Goal: Task Accomplishment & Management: Use online tool/utility

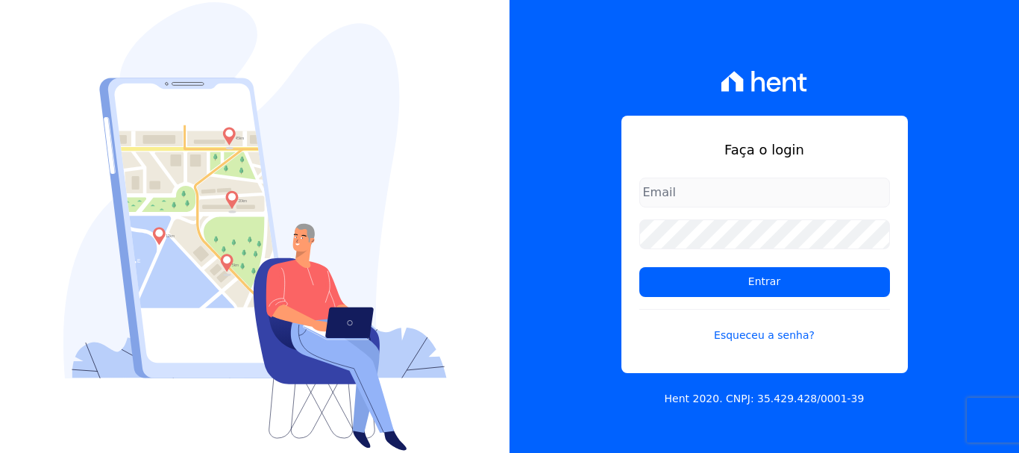
type input "documentos@fronteimoveis.com.br"
click at [679, 192] on input "documentos@fronteimoveis.com.br" at bounding box center [764, 192] width 251 height 30
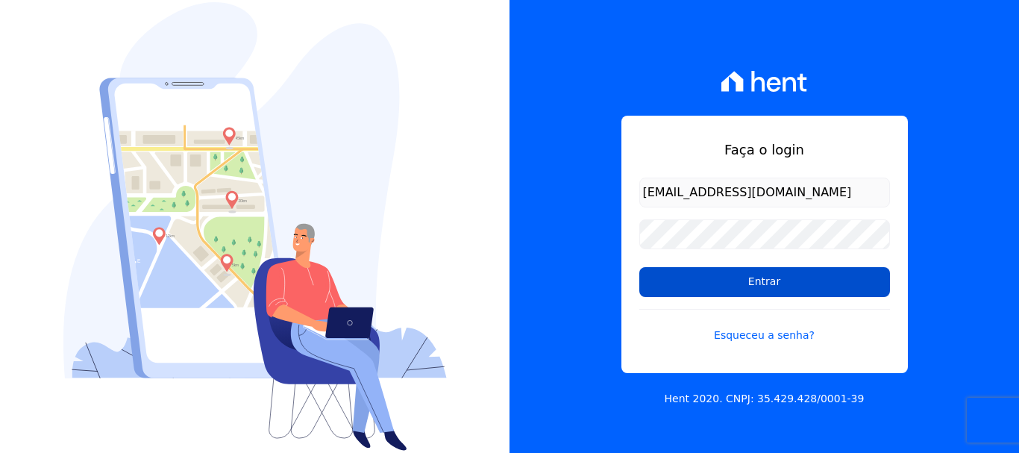
click at [676, 288] on input "Entrar" at bounding box center [764, 282] width 251 height 30
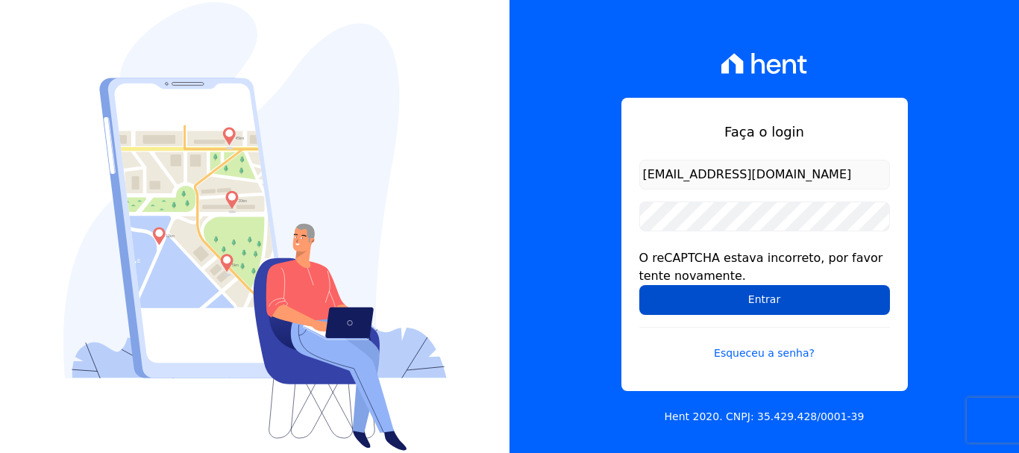
click at [758, 300] on input "Entrar" at bounding box center [764, 300] width 251 height 30
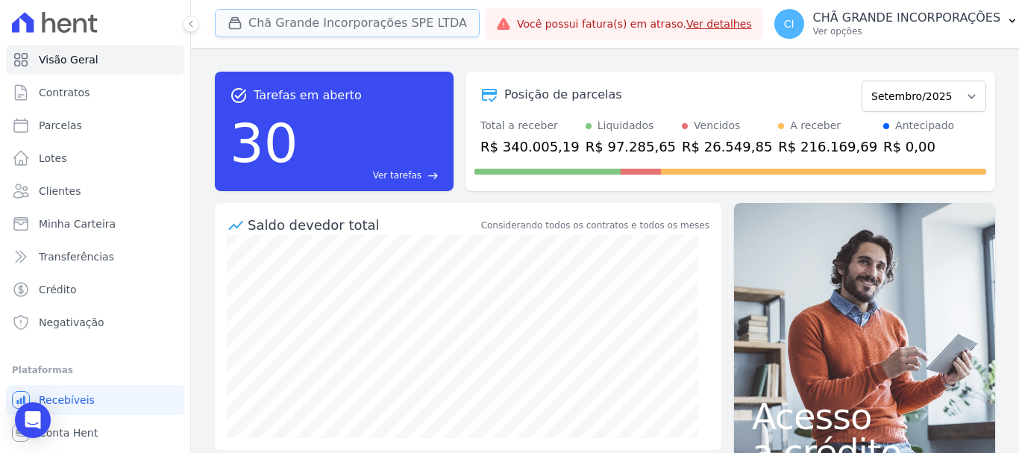
click at [299, 22] on button "Chã Grande Incorporações SPE LTDA" at bounding box center [347, 23] width 265 height 28
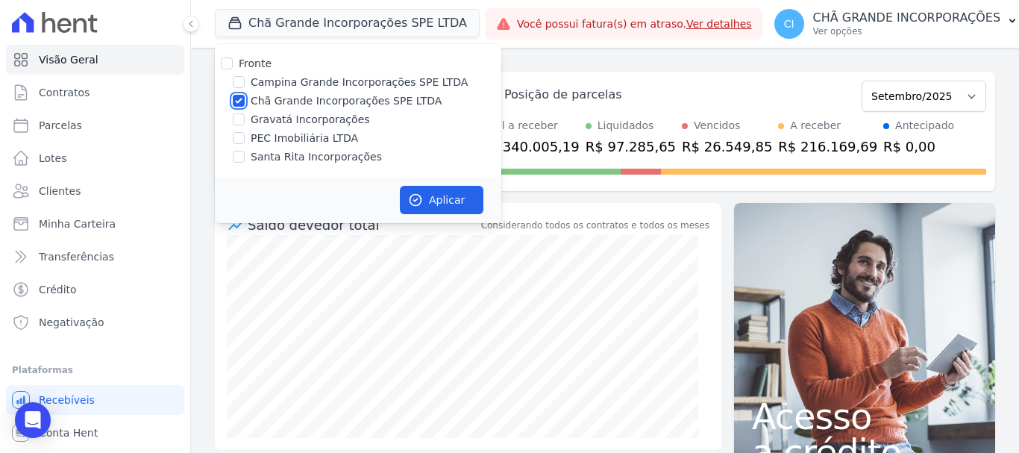
click at [239, 101] on input "Chã Grande Incorporações SPE LTDA" at bounding box center [239, 101] width 12 height 12
checkbox input "false"
click at [238, 79] on input "Campina Grande Incorporações SPE LTDA" at bounding box center [239, 82] width 12 height 12
checkbox input "true"
click at [442, 195] on button "Aplicar" at bounding box center [442, 200] width 84 height 28
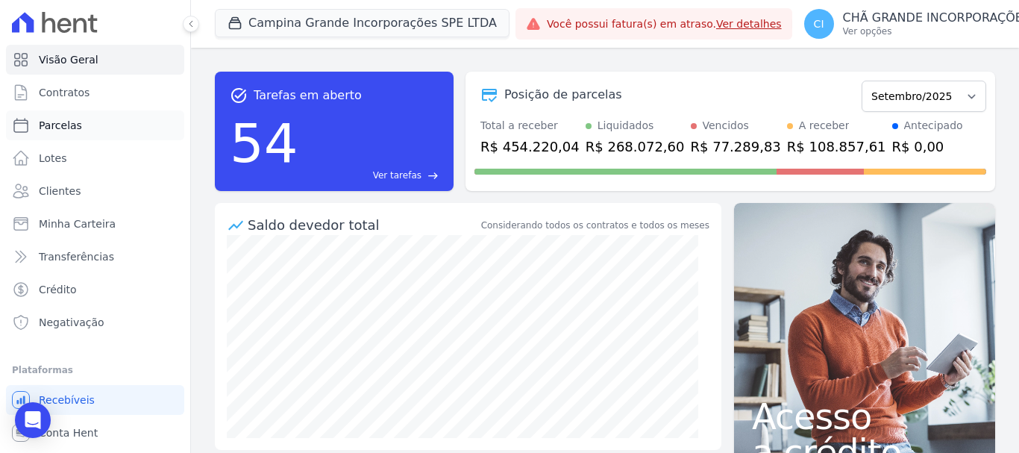
click at [63, 127] on span "Parcelas" at bounding box center [60, 125] width 43 height 15
select select
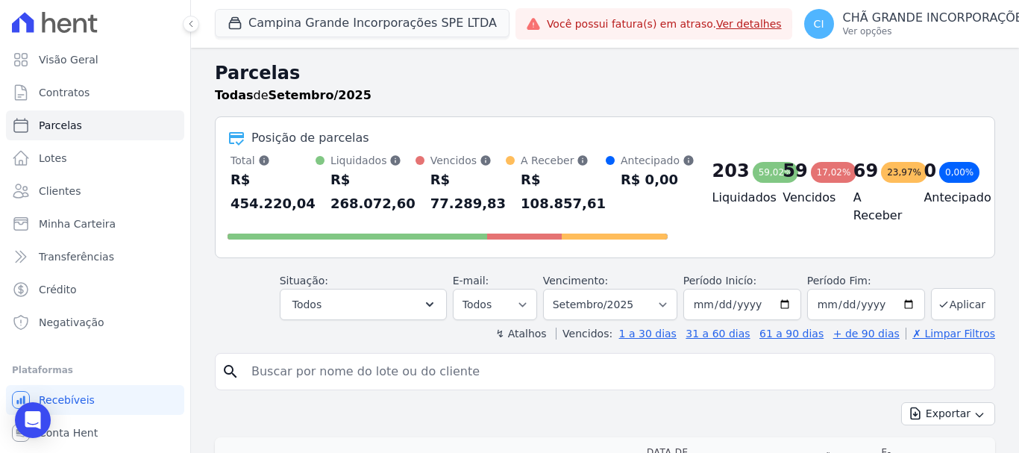
drag, startPoint x: 259, startPoint y: 370, endPoint x: 239, endPoint y: 371, distance: 20.1
click at [258, 370] on input "search" at bounding box center [615, 371] width 746 height 30
type input "tamires guimaraes andrade de melo"
select select
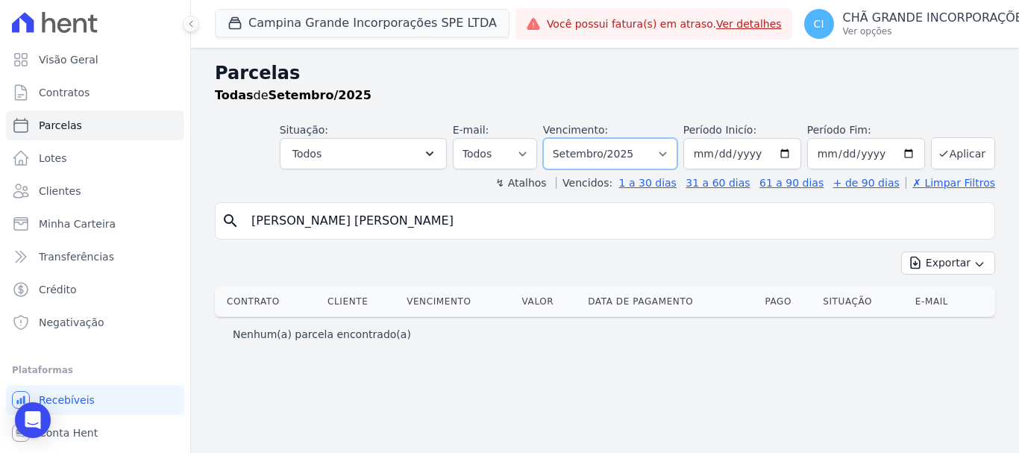
click at [677, 156] on select "Filtrar por período ──────── Todos os meses Janeiro/2023 Fevereiro/2023 Março/2…" at bounding box center [610, 153] width 134 height 31
select select "05/2025"
click at [564, 138] on select "Filtrar por período ──────── Todos os meses Janeiro/2023 Fevereiro/2023 Março/2…" at bounding box center [610, 153] width 134 height 31
select select
click at [445, 223] on input "tamires guimaraes andrade de melo" at bounding box center [615, 221] width 746 height 30
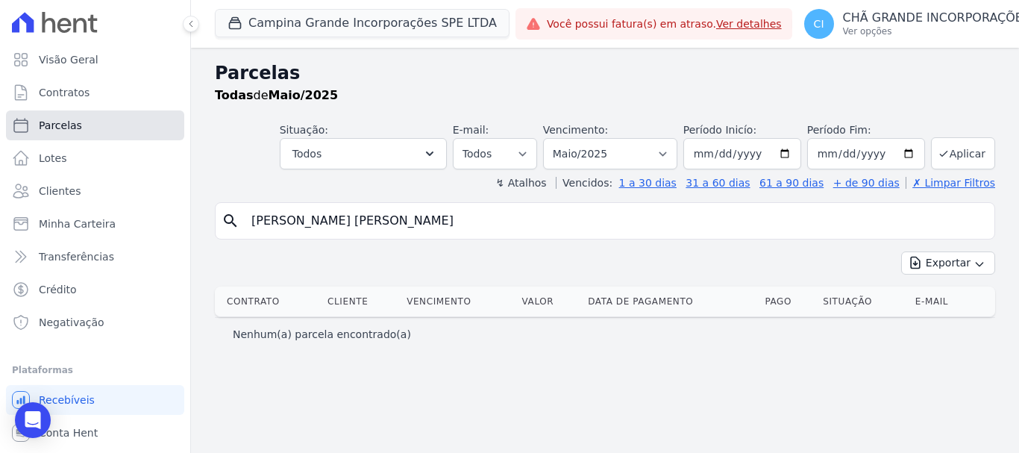
click at [55, 126] on span "Parcelas" at bounding box center [60, 125] width 43 height 15
select select
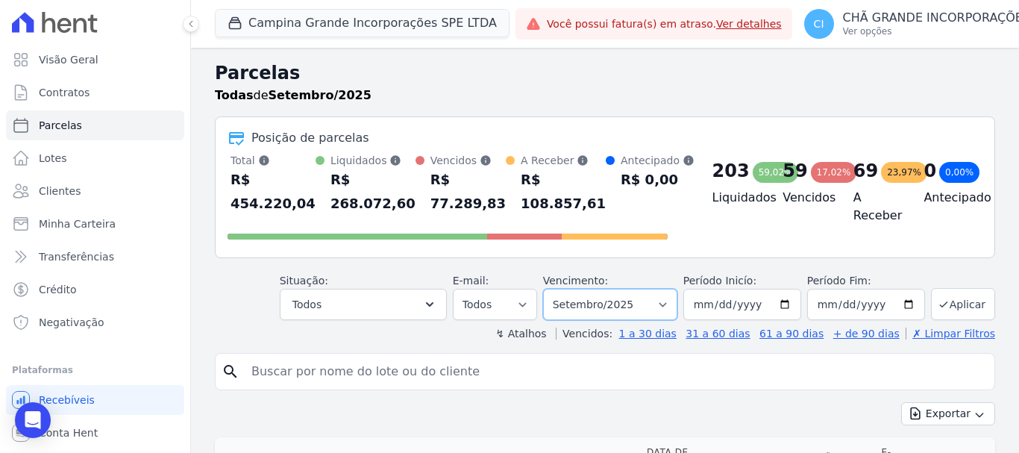
click at [666, 305] on select "Filtrar por período ──────── Todos os meses Janeiro/2023 Fevereiro/2023 Março/2…" at bounding box center [610, 304] width 134 height 31
select select "08/2025"
click at [553, 289] on select "Filtrar por período ──────── Todos os meses Janeiro/2023 Fevereiro/2023 Março/2…" at bounding box center [610, 304] width 134 height 31
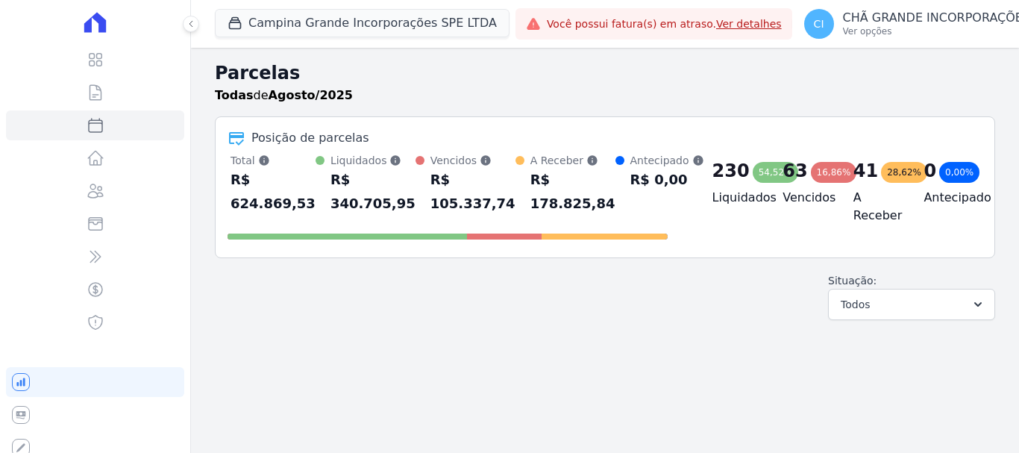
select select
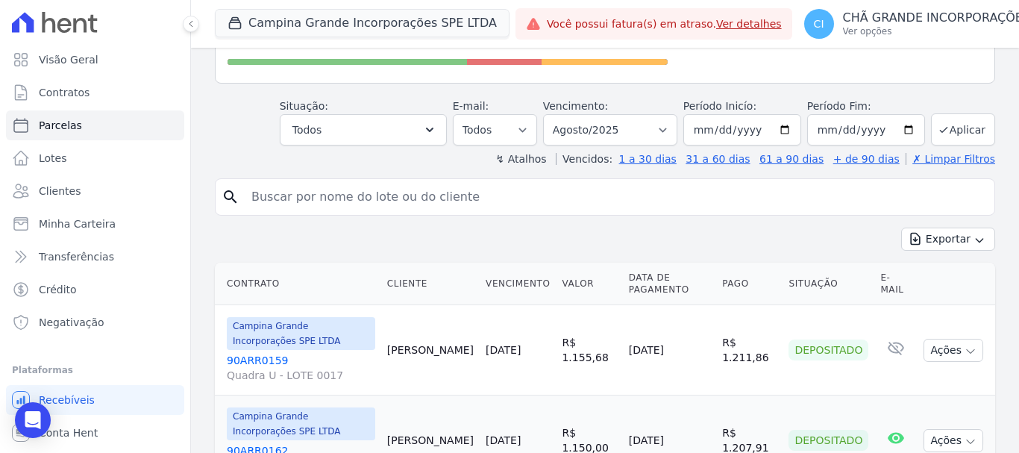
scroll to position [149, 0]
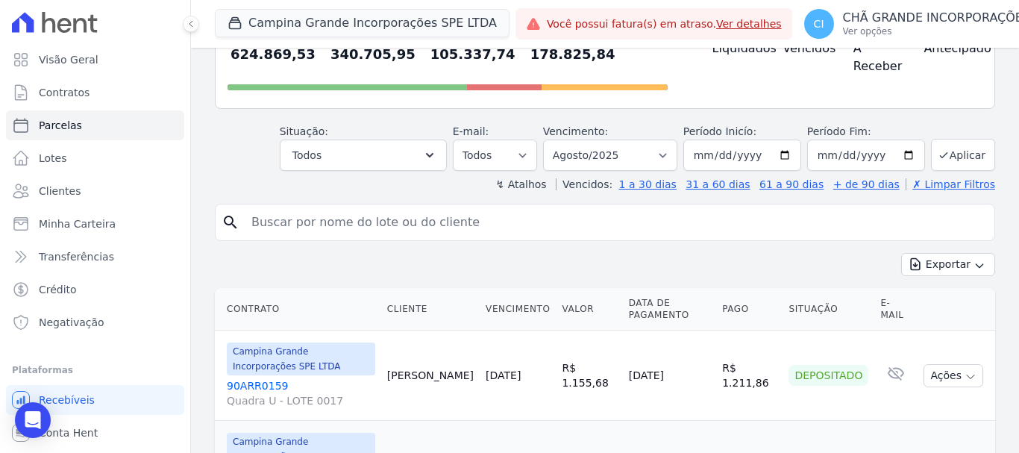
click at [316, 221] on input "search" at bounding box center [615, 222] width 746 height 30
click at [347, 219] on input "search" at bounding box center [615, 222] width 746 height 30
paste input "TAMIRY"
type input "TAMIRY"
select select
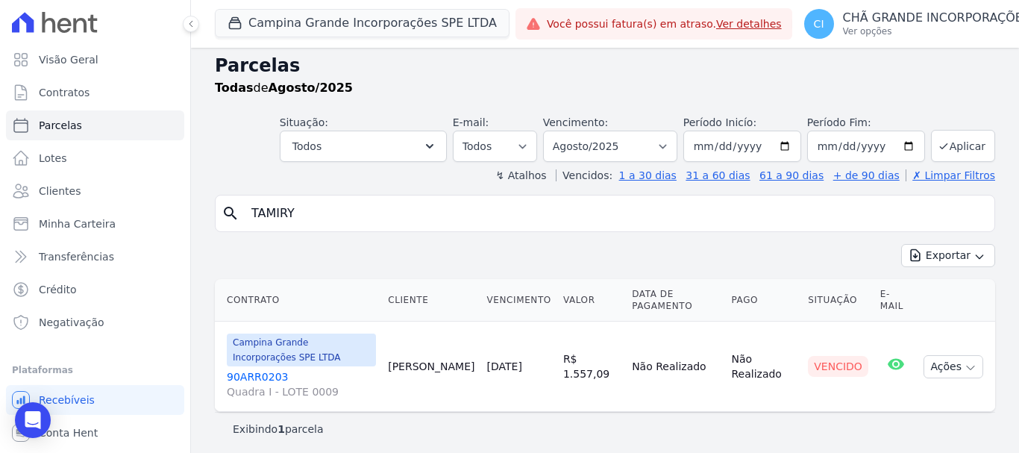
scroll to position [12, 0]
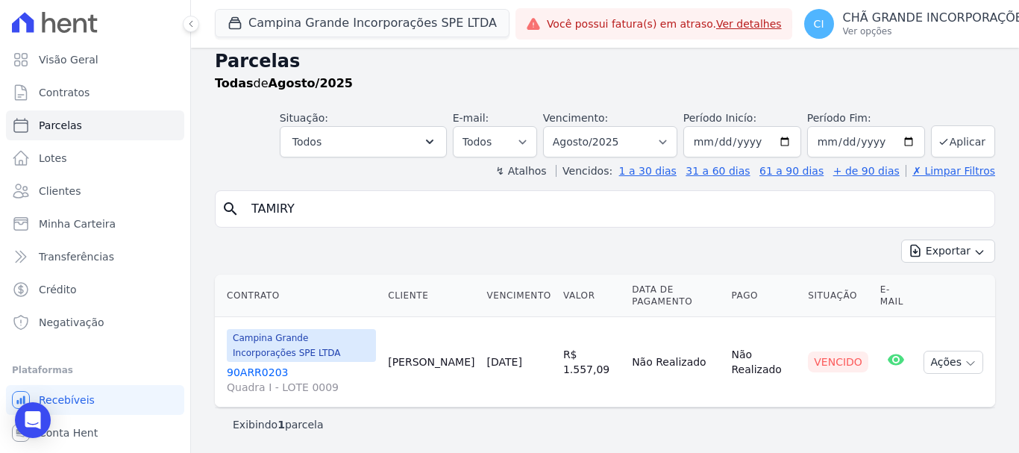
click at [306, 210] on input "TAMIRY" at bounding box center [615, 209] width 746 height 30
type input "eliomark santos"
select select
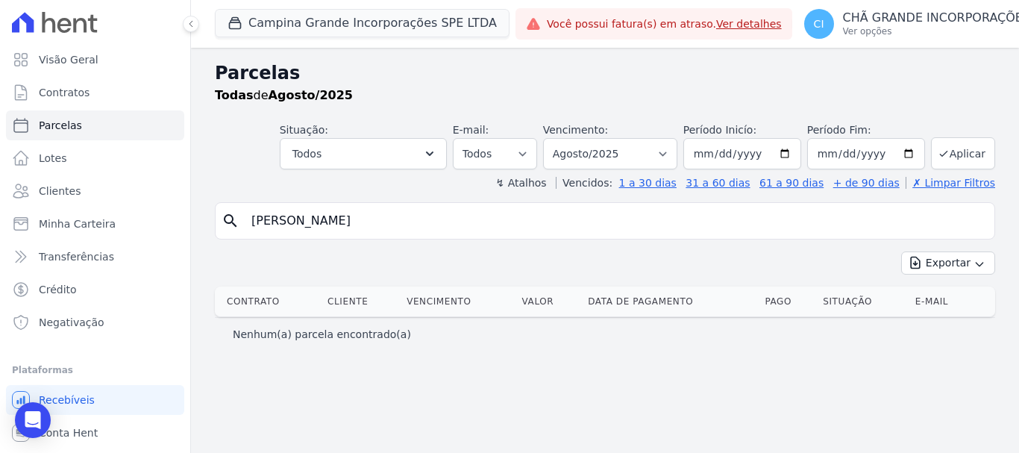
click at [339, 221] on input "eliomark santos" at bounding box center [615, 221] width 746 height 30
click at [339, 224] on input "eliomark santos" at bounding box center [615, 221] width 746 height 30
type input "eliomark santos da cunha"
select select
click at [677, 153] on select "Filtrar por período ──────── Todos os meses Janeiro/2023 Fevereiro/2023 Março/2…" at bounding box center [610, 153] width 134 height 31
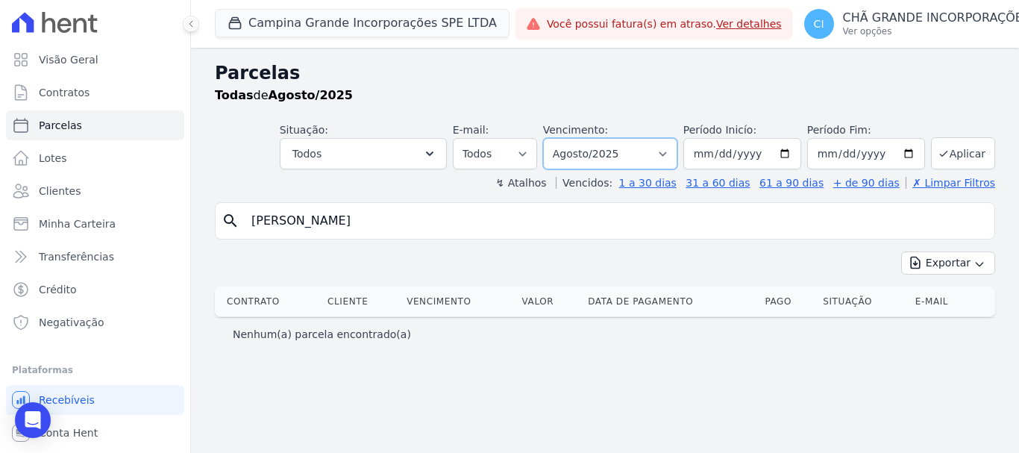
select select "07/2025"
click at [564, 138] on select "Filtrar por período ──────── Todos os meses Janeiro/2023 Fevereiro/2023 Março/2…" at bounding box center [610, 153] width 134 height 31
select select
click at [65, 124] on span "Parcelas" at bounding box center [60, 125] width 43 height 15
select select
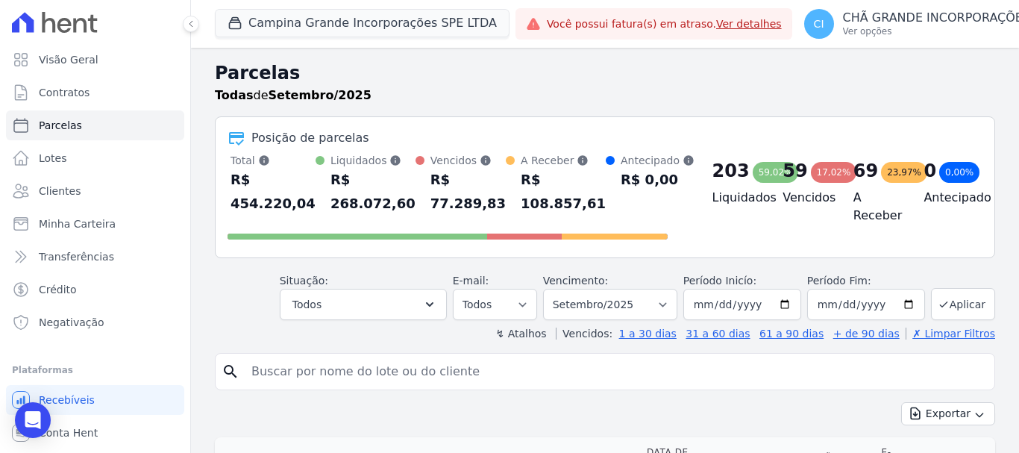
drag, startPoint x: 312, startPoint y: 369, endPoint x: 305, endPoint y: 391, distance: 22.9
click at [311, 371] on input "search" at bounding box center [615, 371] width 746 height 30
type input "ELIOMARK DANTAS DA CUNHA"
select select
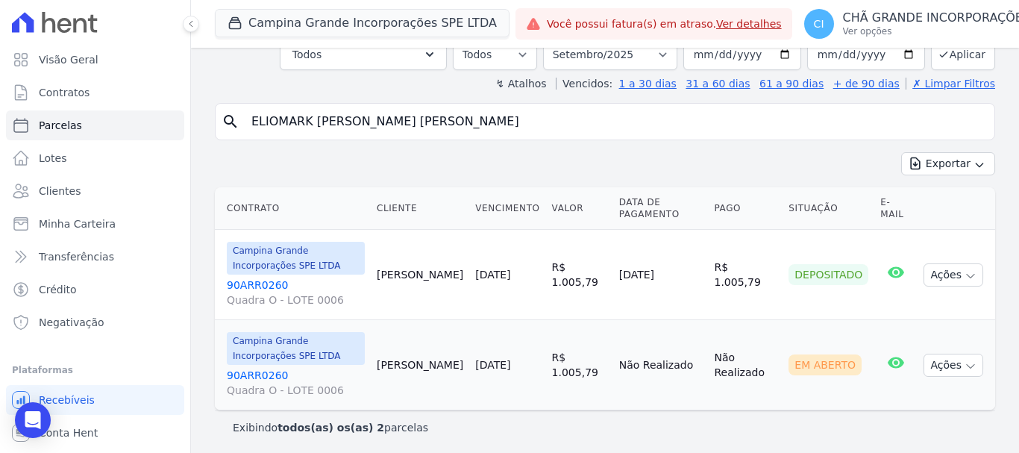
scroll to position [102, 0]
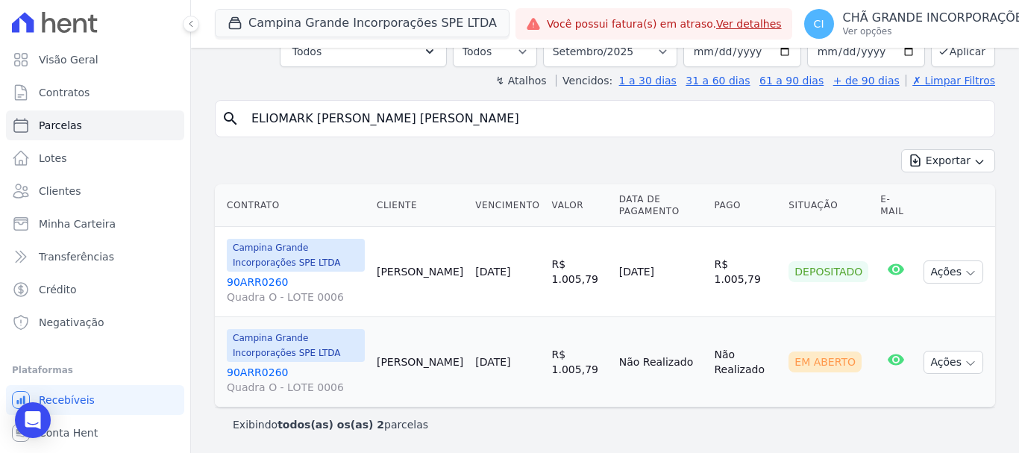
click at [252, 371] on link "90ARR0260 Quadra O - LOTE 0006" at bounding box center [296, 380] width 138 height 30
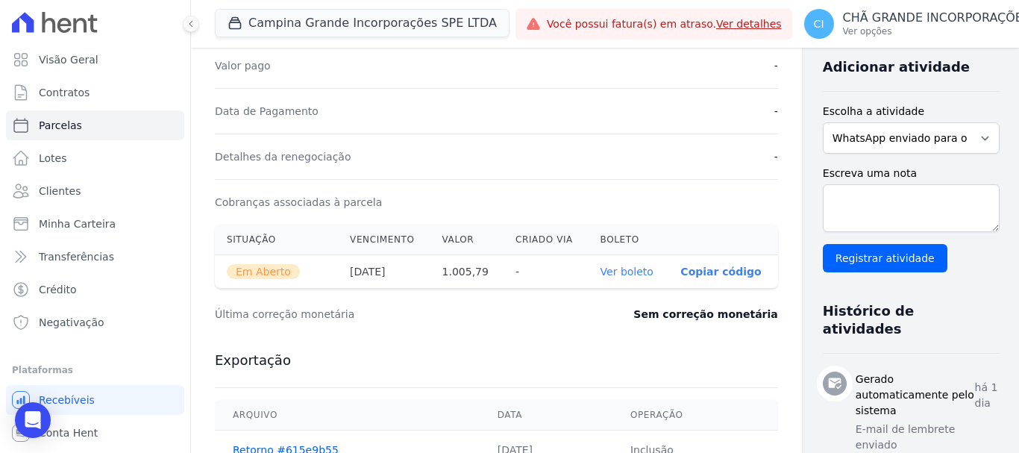
scroll to position [373, 0]
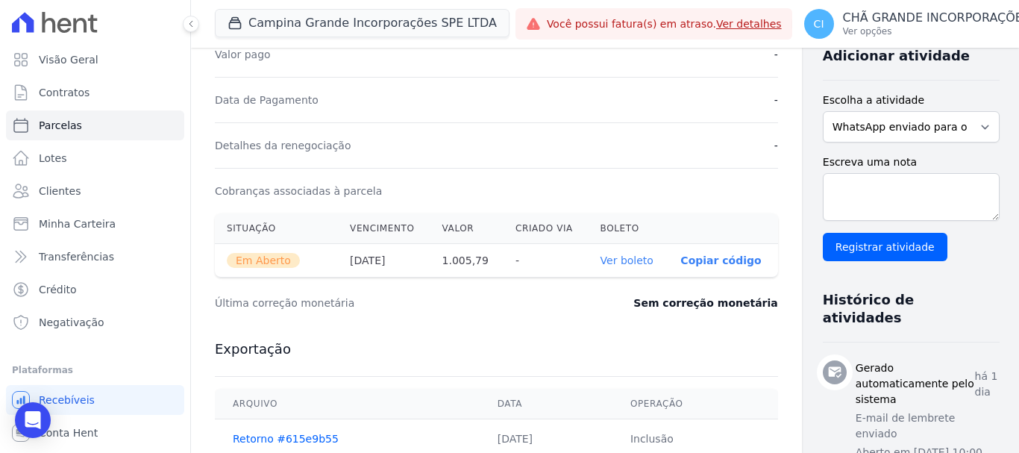
click at [600, 261] on link "Ver boleto" at bounding box center [626, 260] width 53 height 12
select select
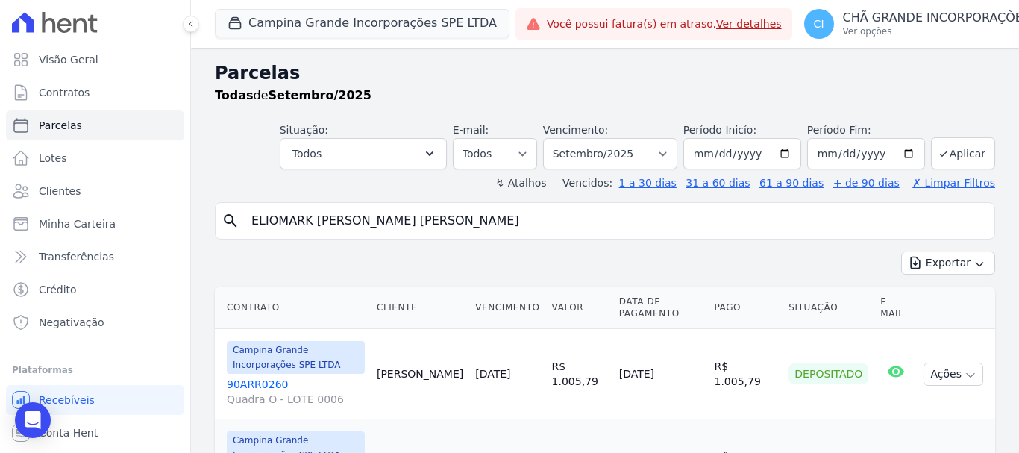
click at [436, 221] on input "ELIOMARK DANTAS DA CUNHA" at bounding box center [615, 221] width 746 height 30
type input "tamirys guimaraes"
select select
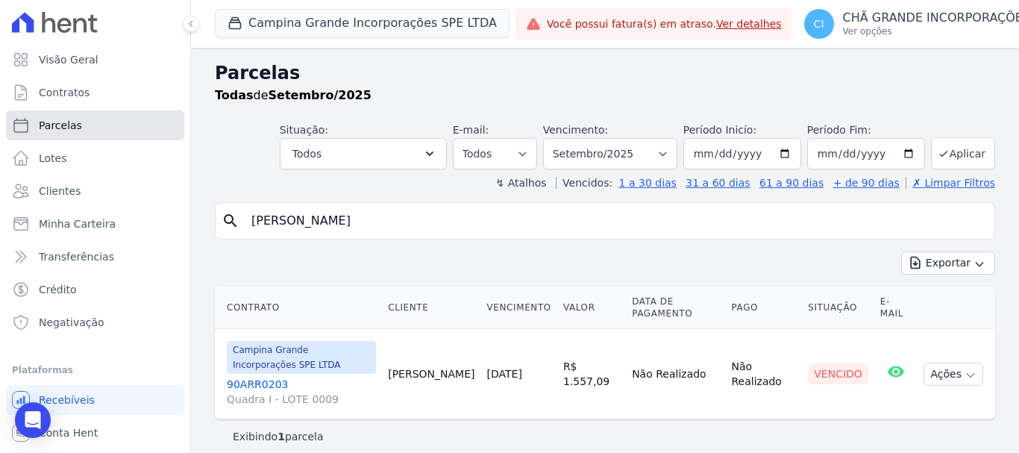
click at [101, 127] on link "Parcelas" at bounding box center [95, 125] width 178 height 30
select select
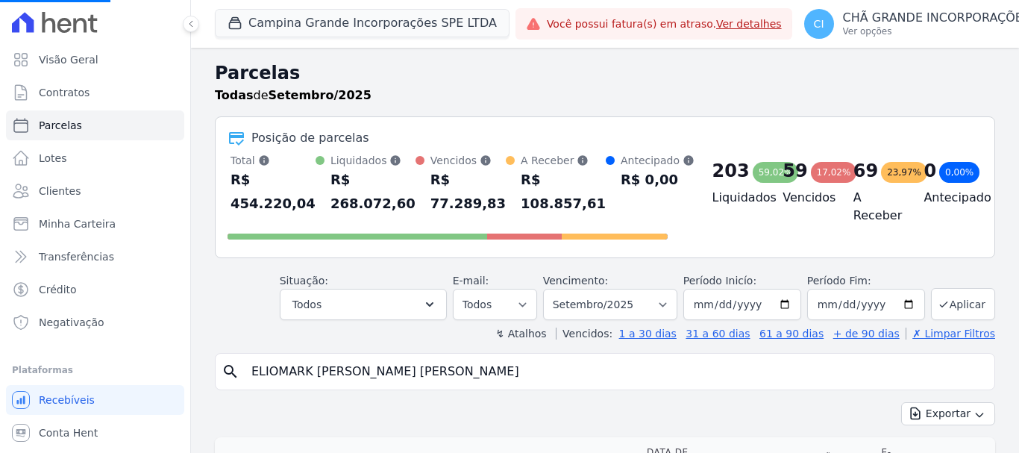
select select
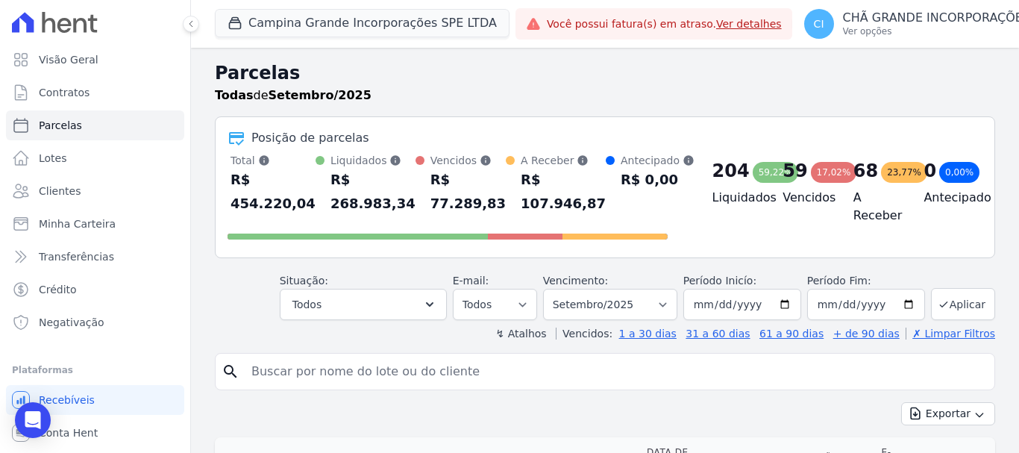
drag, startPoint x: 395, startPoint y: 374, endPoint x: 363, endPoint y: 368, distance: 32.6
click at [395, 374] on input "search" at bounding box center [615, 371] width 746 height 30
type input "TAMIRYS"
select select
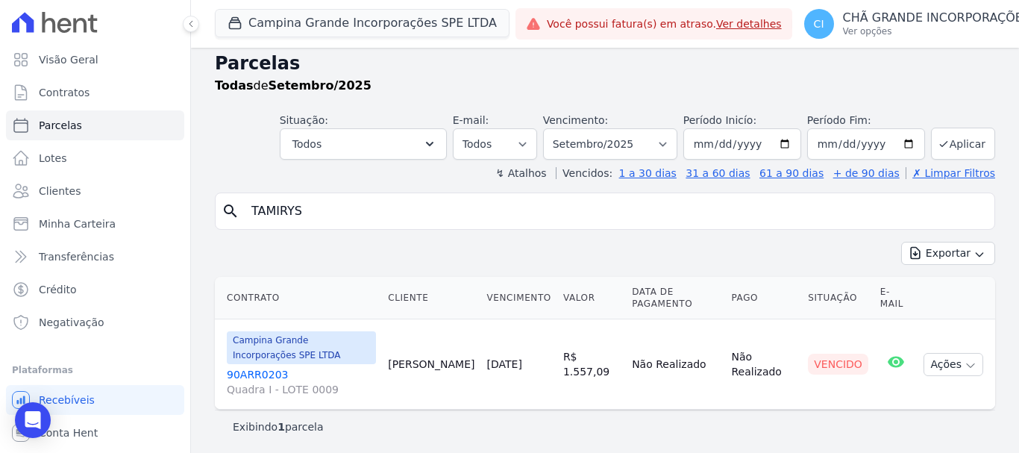
scroll to position [12, 0]
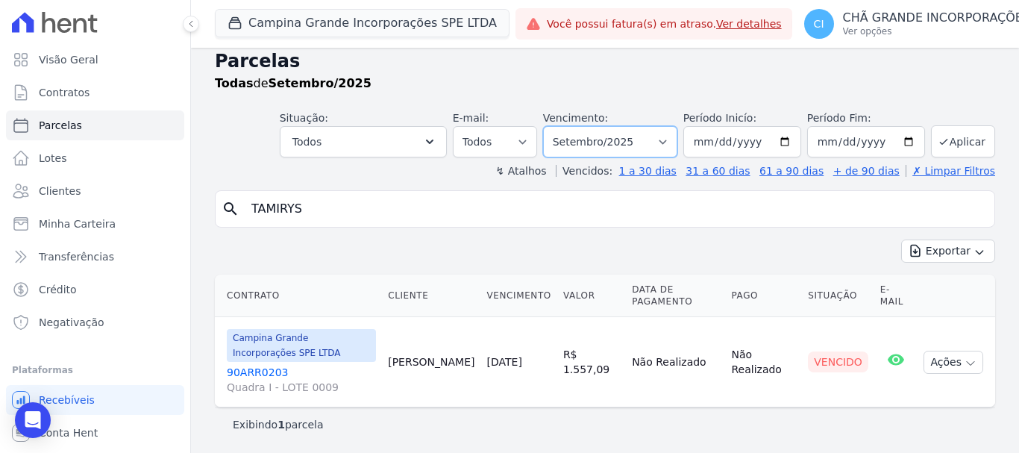
click at [670, 142] on select "Filtrar por período ──────── Todos os meses Janeiro/2023 Fevereiro/2023 Março/2…" at bounding box center [610, 141] width 134 height 31
select select "06/2025"
click at [553, 126] on select "Filtrar por período ──────── Todos os meses Janeiro/2023 Fevereiro/2023 Março/2…" at bounding box center [610, 141] width 134 height 31
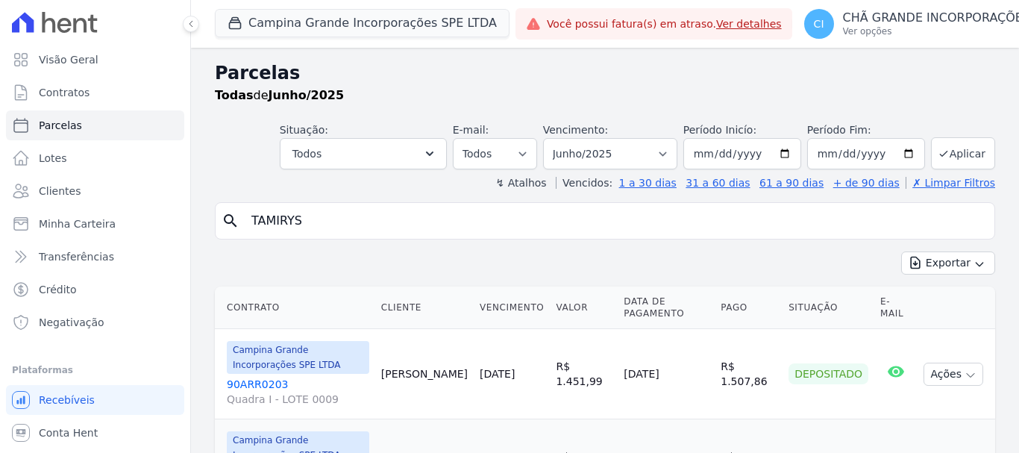
select select
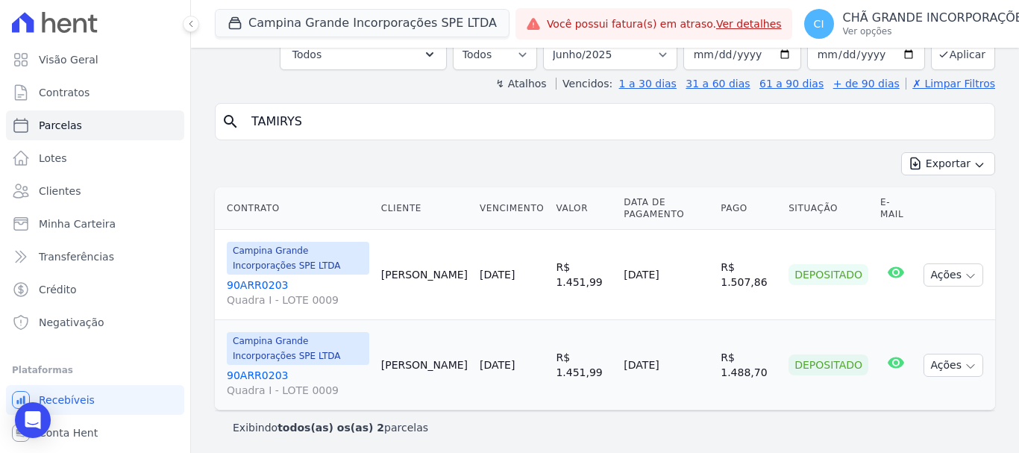
scroll to position [102, 0]
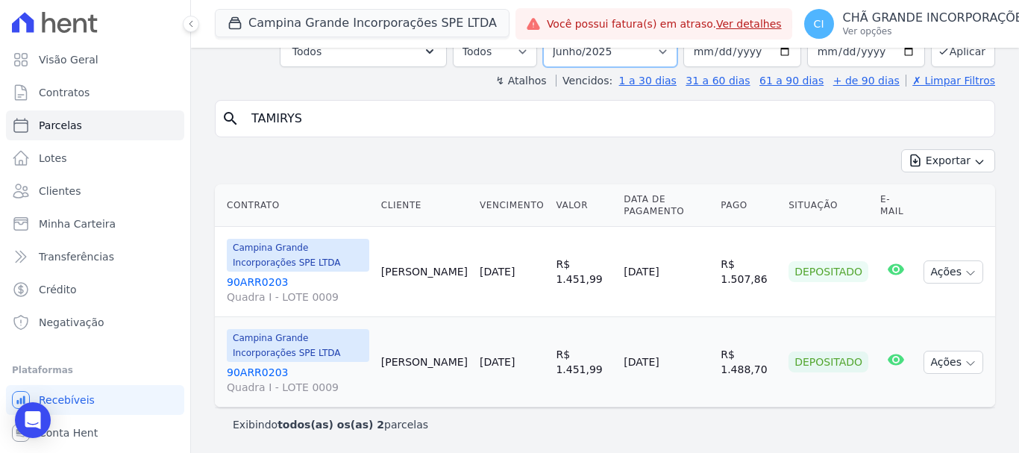
click at [670, 48] on select "Filtrar por período ──────── Todos os meses Janeiro/2023 Fevereiro/2023 Março/2…" at bounding box center [610, 51] width 134 height 31
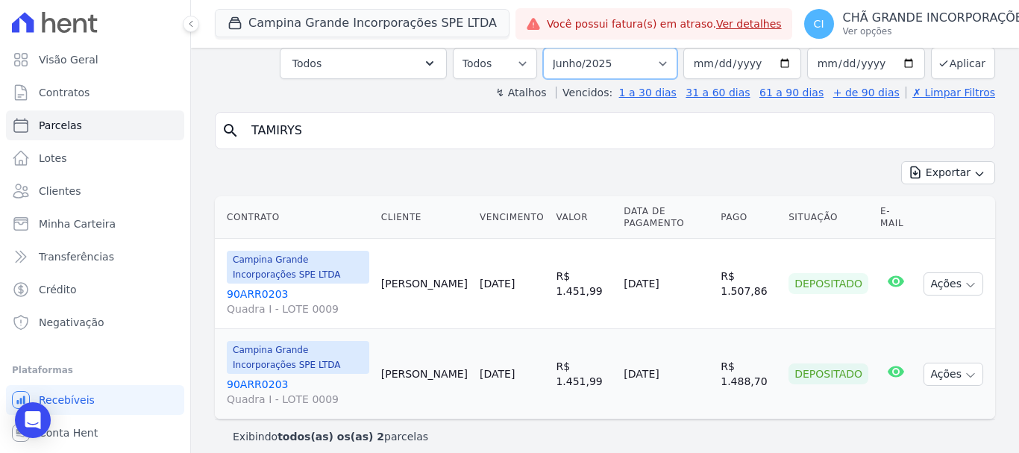
select select "07/2025"
click at [553, 48] on select "Filtrar por período ──────── Todos os meses Janeiro/2023 Fevereiro/2023 Março/2…" at bounding box center [610, 63] width 134 height 31
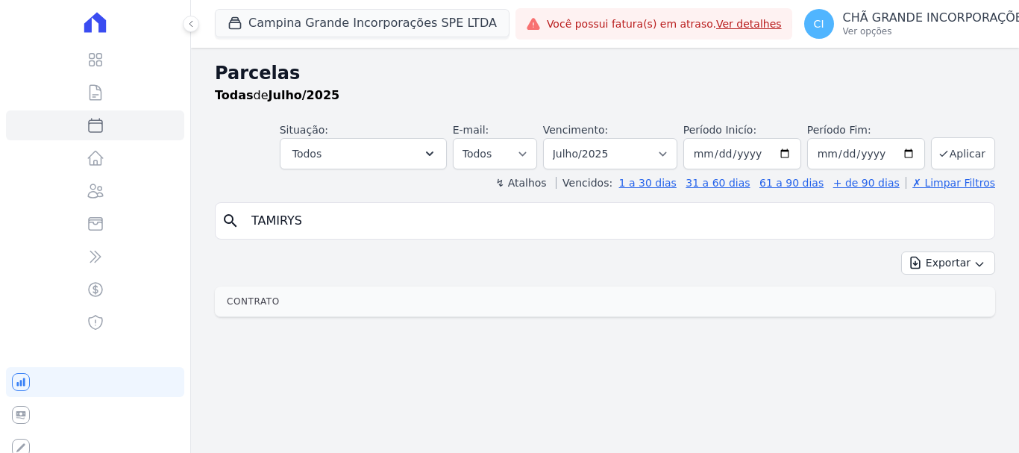
select select
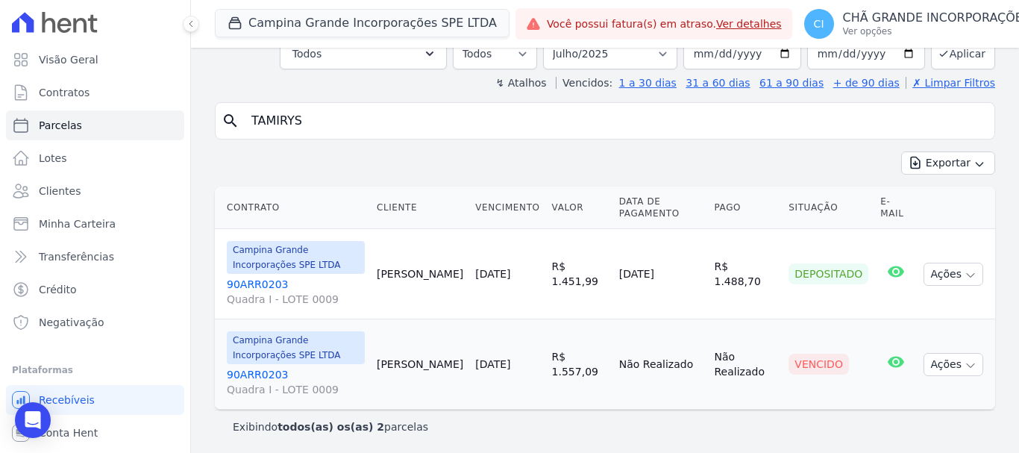
scroll to position [102, 0]
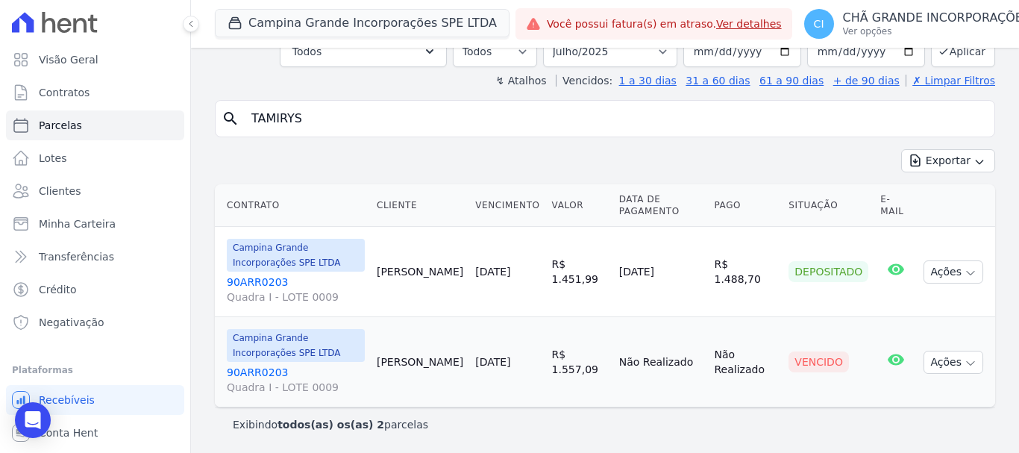
click at [263, 371] on link "90ARR0203 Quadra I - LOTE 0009" at bounding box center [296, 380] width 138 height 30
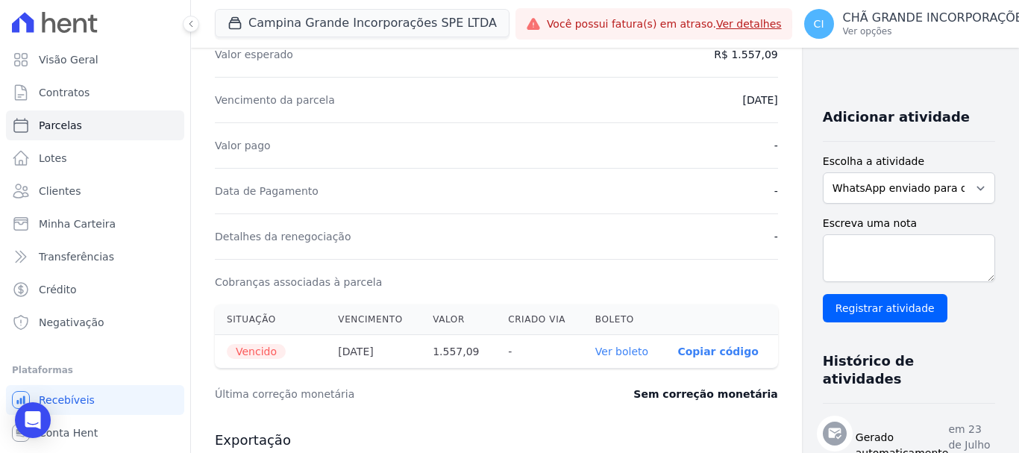
scroll to position [373, 0]
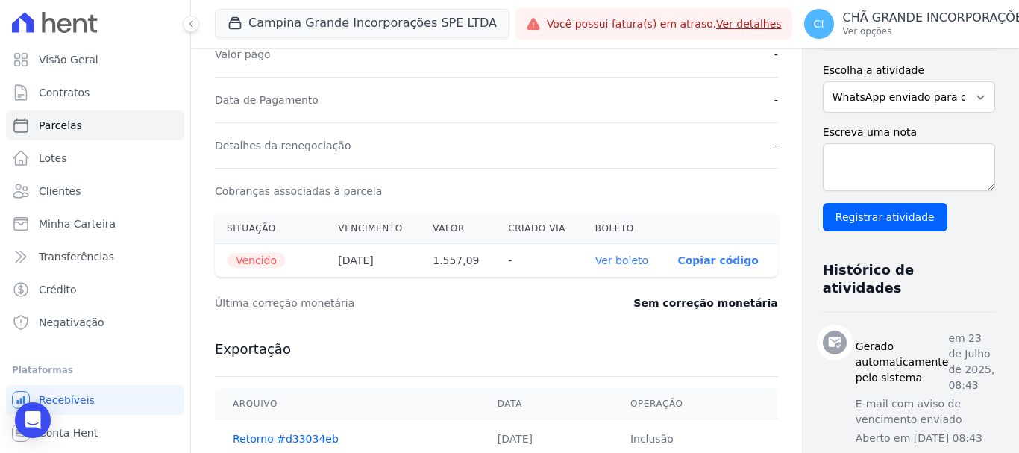
click at [603, 259] on link "Ver boleto" at bounding box center [621, 260] width 53 height 12
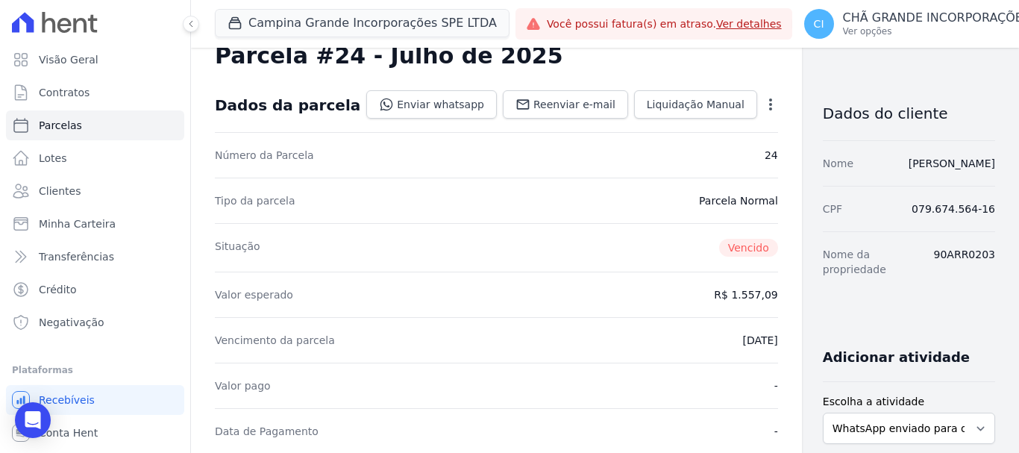
scroll to position [0, 0]
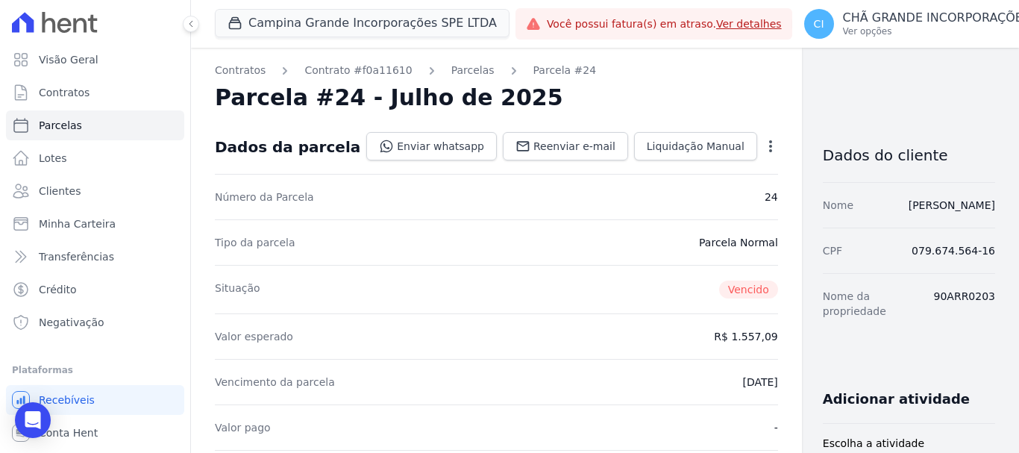
select select
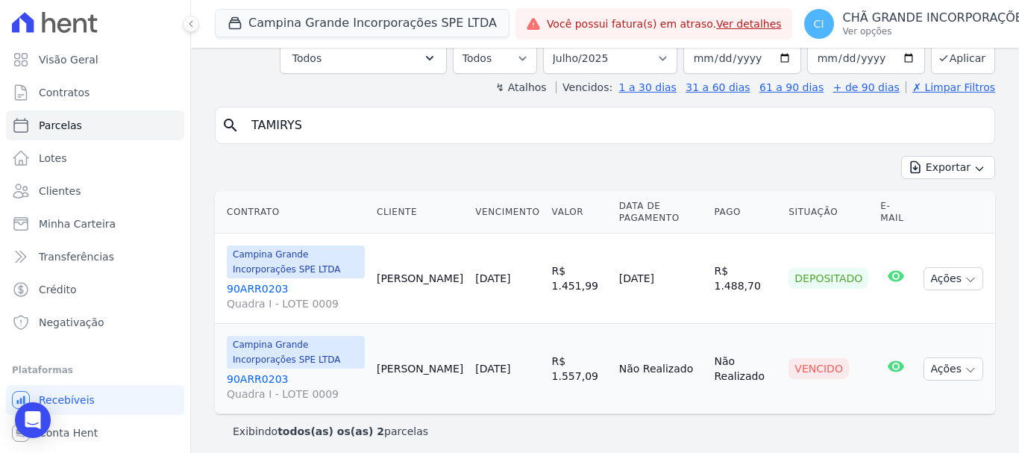
scroll to position [102, 0]
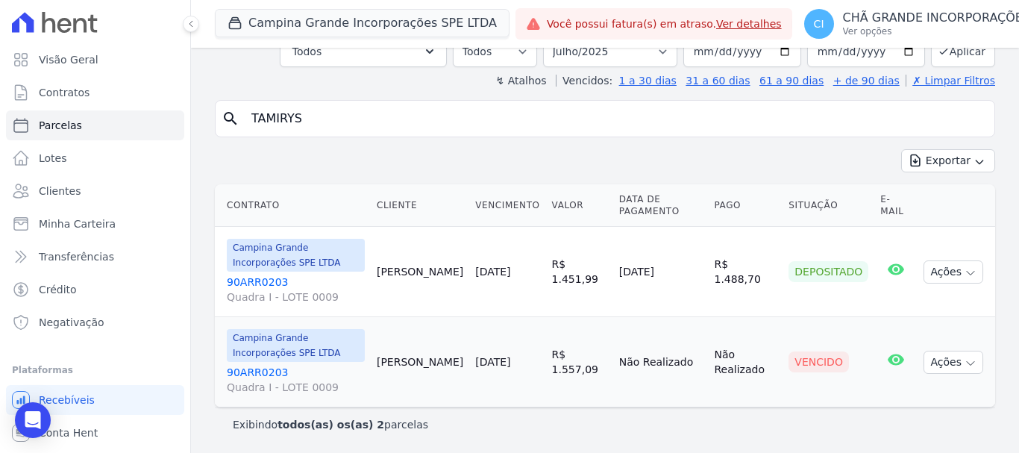
click at [665, 47] on div "Campina Grande Incorporações SPE LTDA Fronte Campina Grande Incorporações SPE L…" at bounding box center [605, 24] width 828 height 48
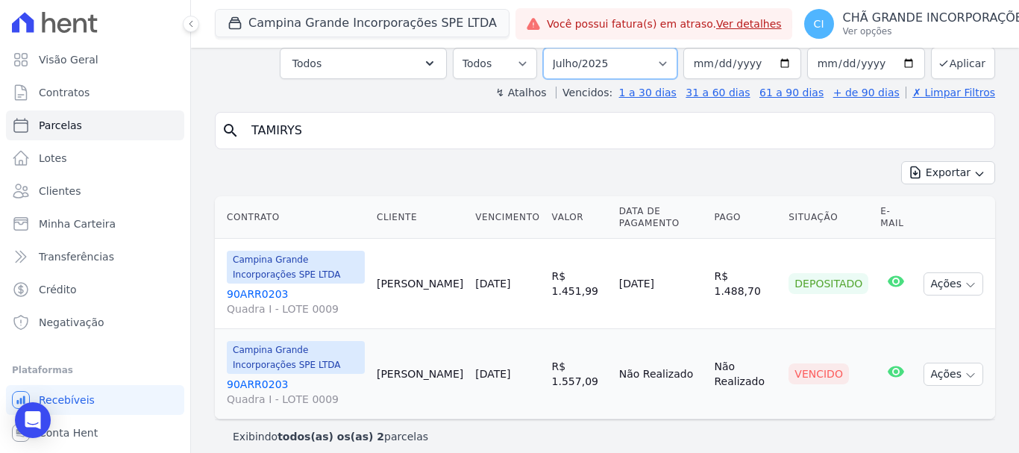
click at [664, 51] on select "Filtrar por período ──────── Todos os meses Janeiro/2023 Fevereiro/2023 Março/2…" at bounding box center [610, 63] width 134 height 31
select select "08/2025"
click at [553, 48] on select "Filtrar por período ──────── Todos os meses Janeiro/2023 Fevereiro/2023 Março/2…" at bounding box center [610, 63] width 134 height 31
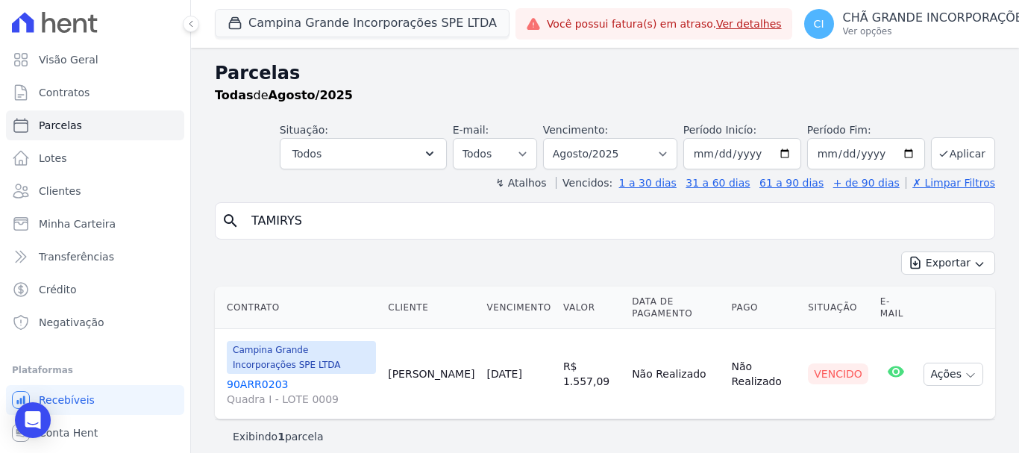
select select
click at [251, 380] on link "90ARR0203 Quadra I - LOTE 0009" at bounding box center [301, 392] width 149 height 30
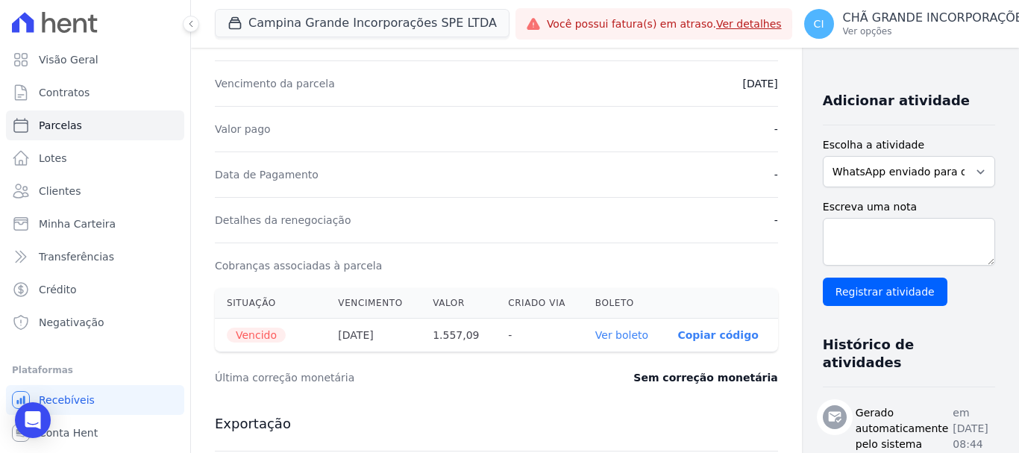
scroll to position [373, 0]
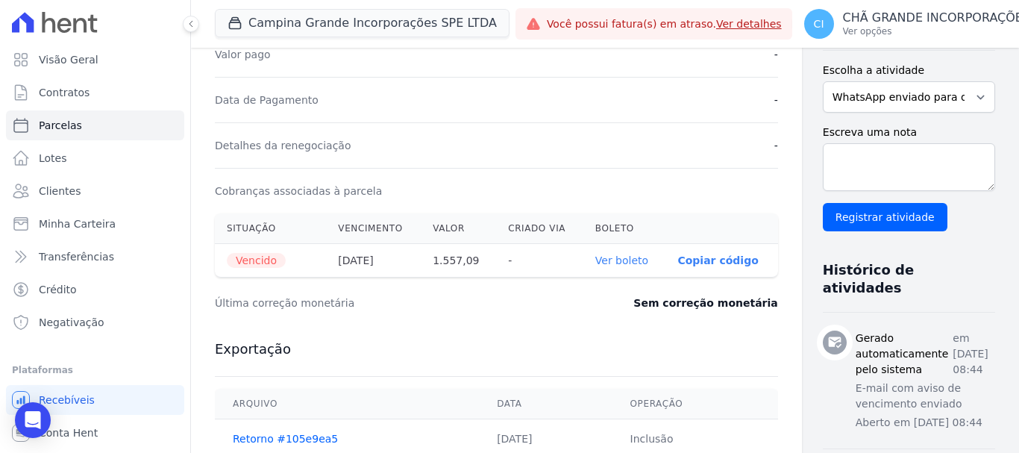
click at [595, 262] on link "Ver boleto" at bounding box center [621, 260] width 53 height 12
select select
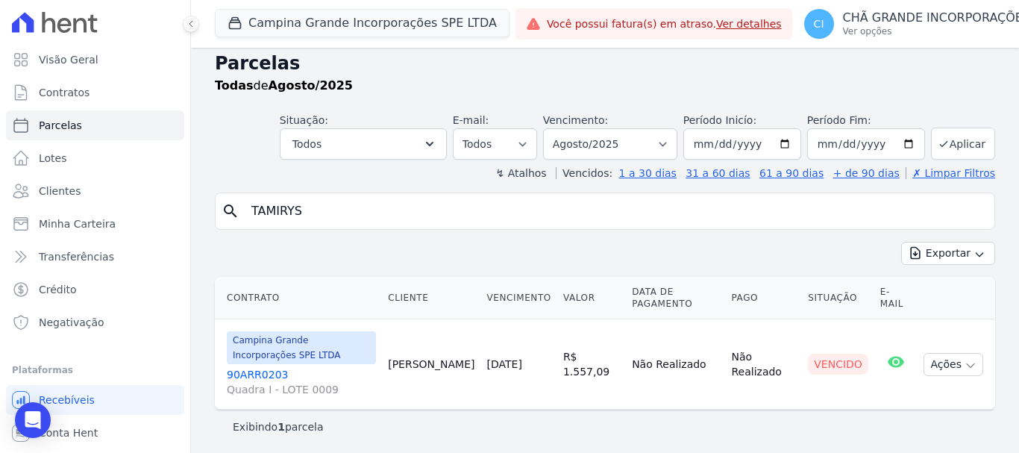
scroll to position [12, 0]
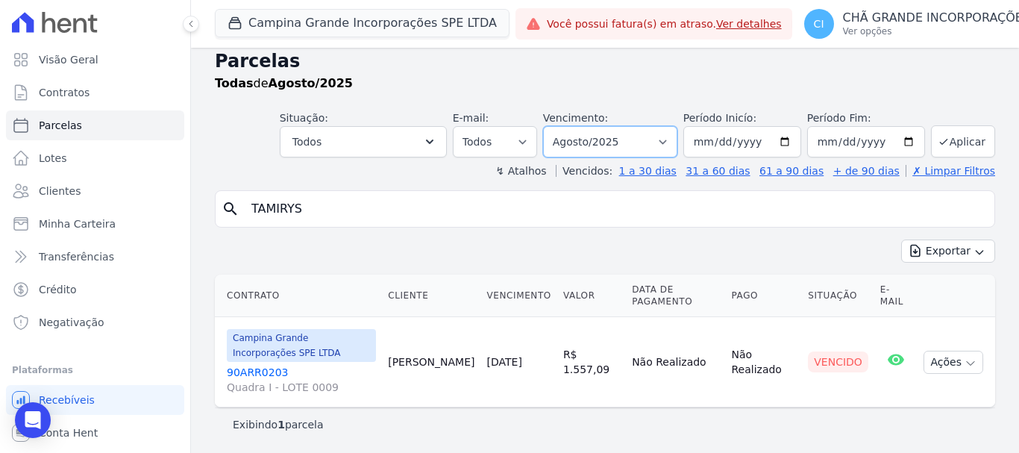
click at [667, 141] on select "Filtrar por período ──────── Todos os meses Janeiro/2023 Fevereiro/2023 Março/2…" at bounding box center [610, 141] width 134 height 31
select select "09/2025"
click at [553, 126] on select "Filtrar por período ──────── Todos os meses Janeiro/2023 Fevereiro/2023 Março/2…" at bounding box center [610, 141] width 134 height 31
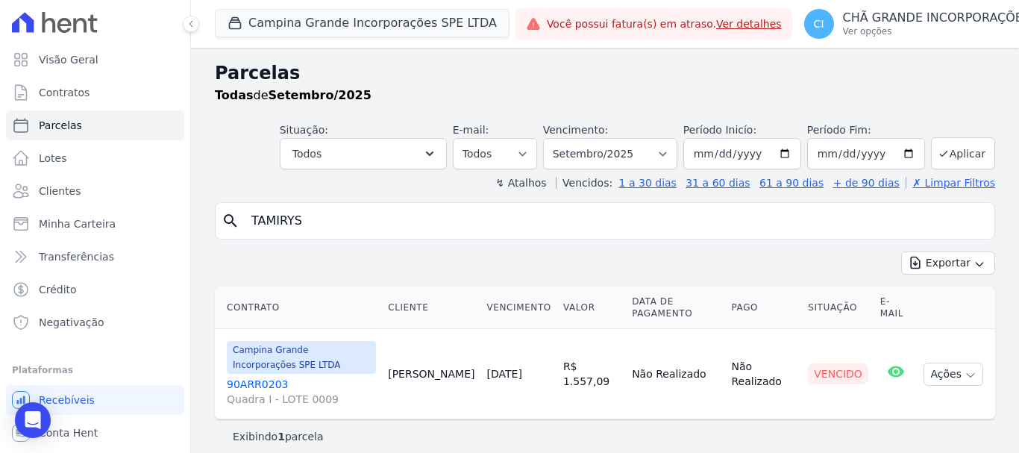
select select
select select "09/2025"
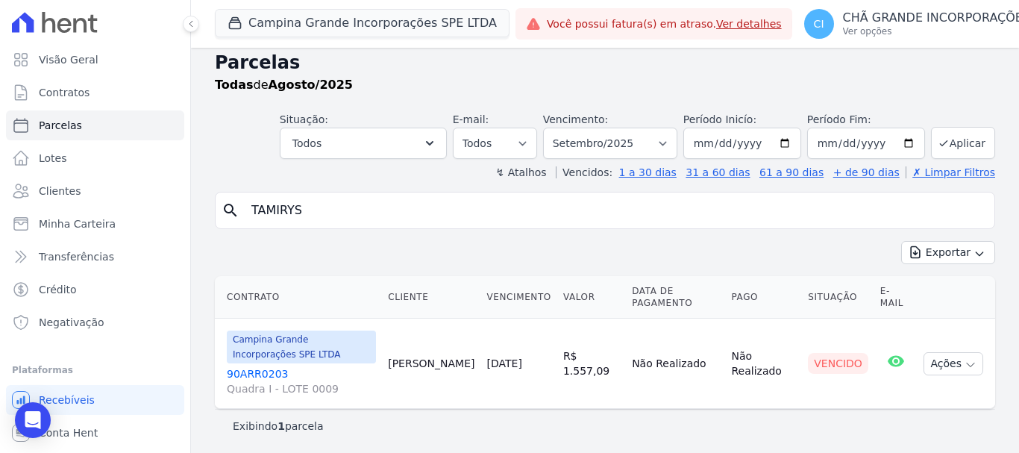
scroll to position [12, 0]
click at [248, 370] on link "90ARR0203 Quadra I - LOTE 0009" at bounding box center [301, 380] width 149 height 30
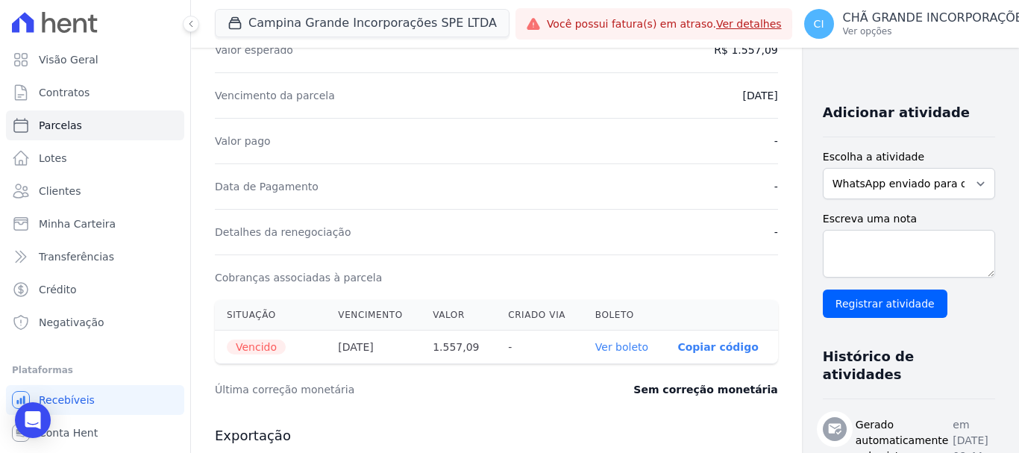
scroll to position [298, 0]
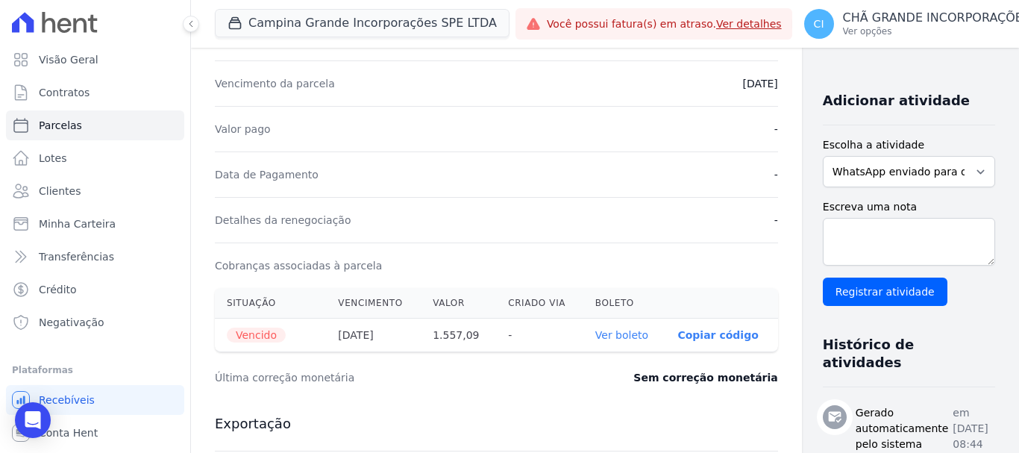
click at [591, 327] on th "Ver boleto" at bounding box center [624, 335] width 83 height 34
click at [595, 335] on link "Ver boleto" at bounding box center [621, 335] width 53 height 12
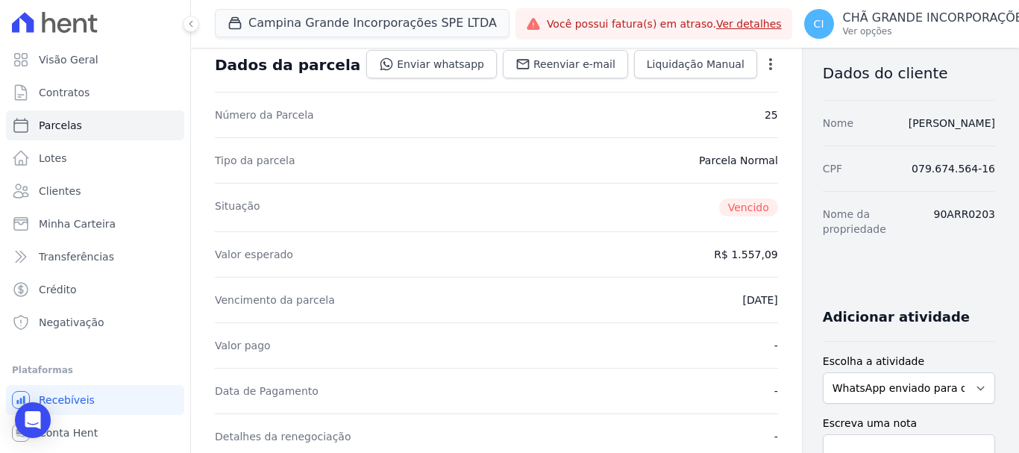
scroll to position [0, 0]
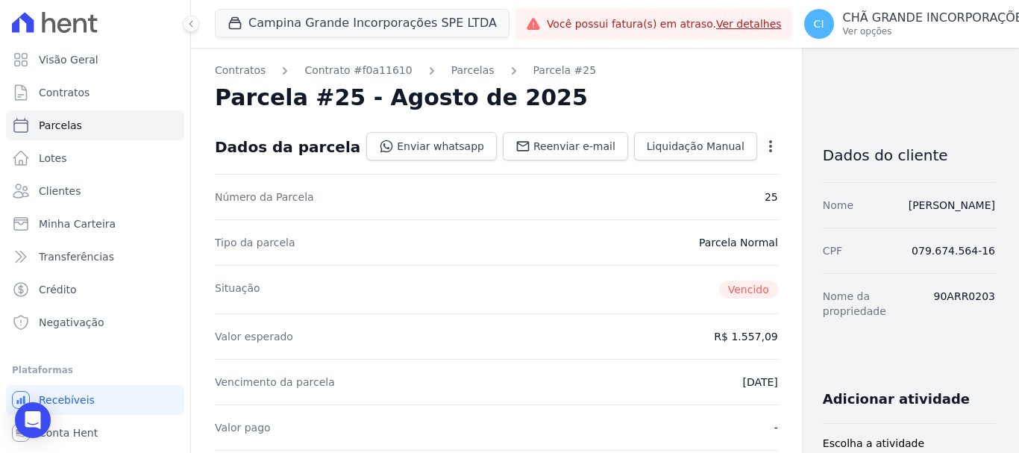
select select
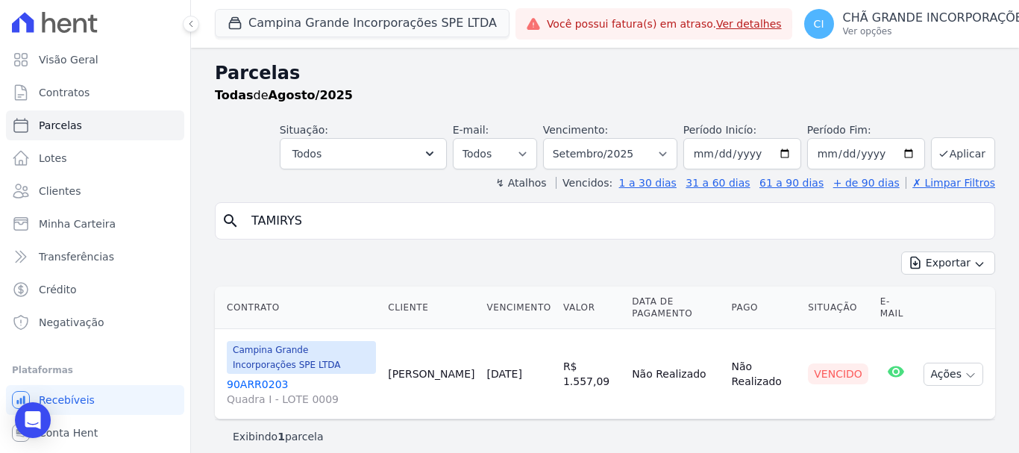
scroll to position [12, 0]
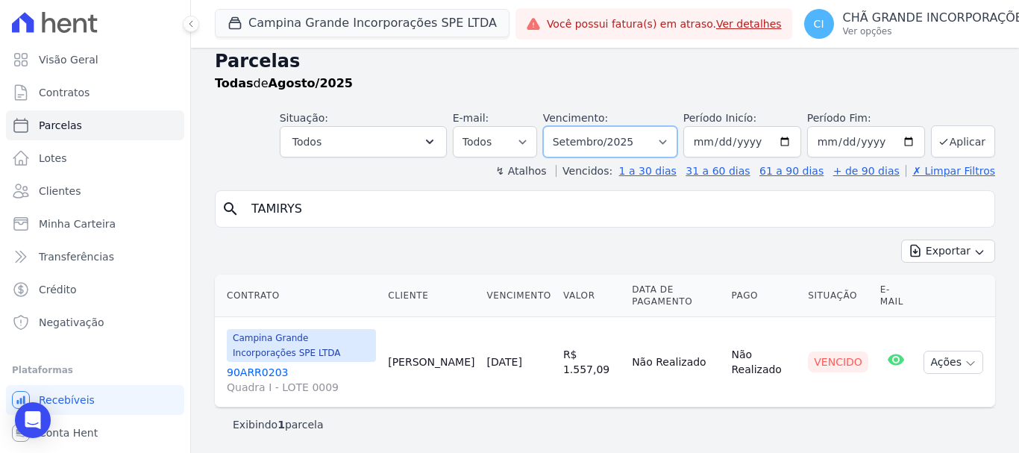
click at [667, 140] on select "Filtrar por período ──────── Todos os meses Janeiro/2023 Fevereiro/2023 Março/2…" at bounding box center [610, 141] width 134 height 31
click at [553, 126] on select "Filtrar por período ──────── Todos os meses Janeiro/2023 Fevereiro/2023 Março/2…" at bounding box center [610, 141] width 134 height 31
click at [664, 142] on select "Filtrar por período ──────── Todos os meses Janeiro/2023 Fevereiro/2023 Março/2…" at bounding box center [610, 141] width 134 height 31
click at [553, 126] on select "Filtrar por período ──────── Todos os meses Janeiro/2023 Fevereiro/2023 Março/2…" at bounding box center [610, 141] width 134 height 31
click at [667, 138] on select "Filtrar por período ──────── Todos os meses Janeiro/2023 Fevereiro/2023 Março/2…" at bounding box center [610, 141] width 134 height 31
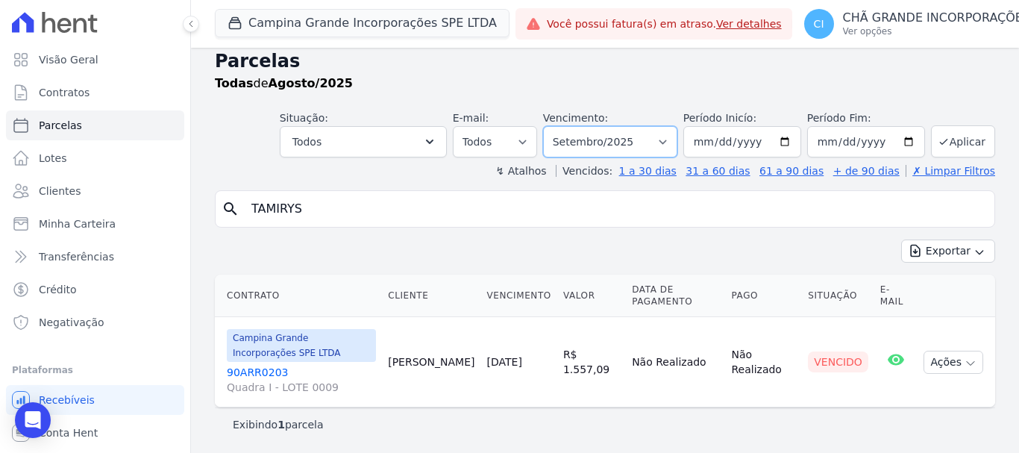
click at [553, 126] on select "Filtrar por período ──────── Todos os meses Janeiro/2023 Fevereiro/2023 Março/2…" at bounding box center [610, 141] width 134 height 31
click at [667, 144] on select "Filtrar por período ──────── Todos os meses Janeiro/2023 Fevereiro/2023 Março/2…" at bounding box center [610, 141] width 134 height 31
select select "07/2025"
click at [553, 126] on select "Filtrar por período ──────── Todos os meses Janeiro/2023 Fevereiro/2023 Março/2…" at bounding box center [610, 141] width 134 height 31
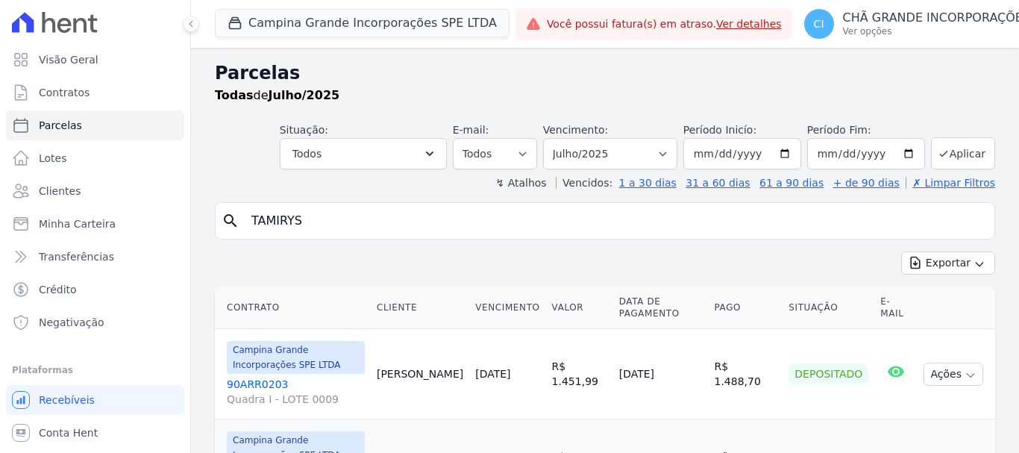
select select
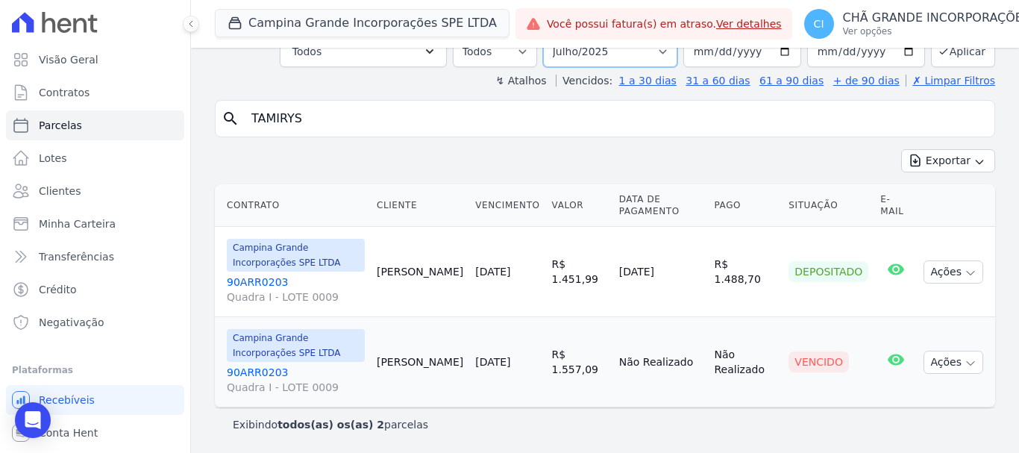
scroll to position [90, 0]
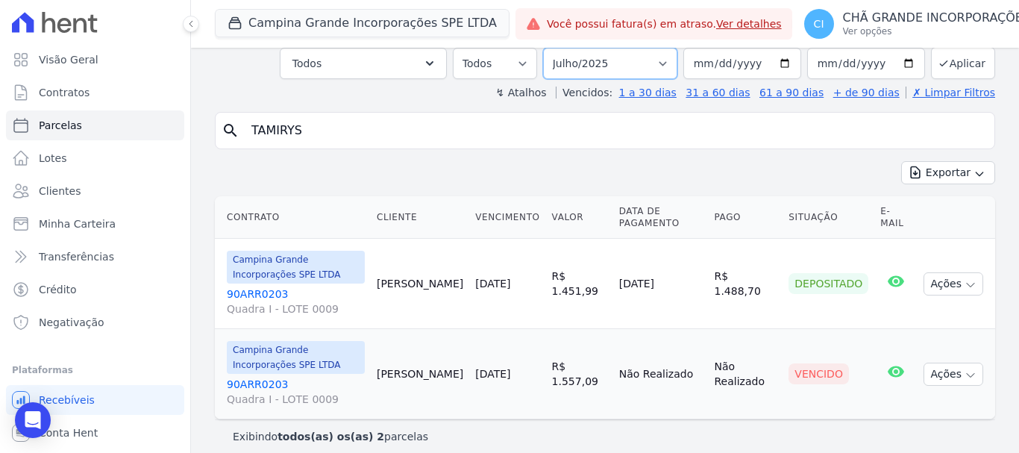
click at [663, 51] on select "Filtrar por período ──────── Todos os meses Janeiro/2023 Fevereiro/2023 Março/2…" at bounding box center [610, 63] width 134 height 31
select select "08/2025"
click at [553, 48] on select "Filtrar por período ──────── Todos os meses Janeiro/2023 Fevereiro/2023 Março/2…" at bounding box center [610, 63] width 134 height 31
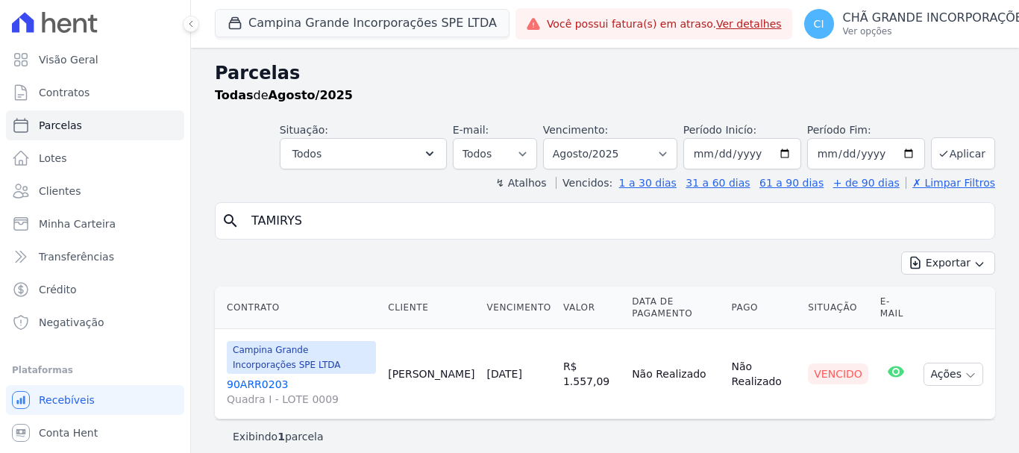
select select
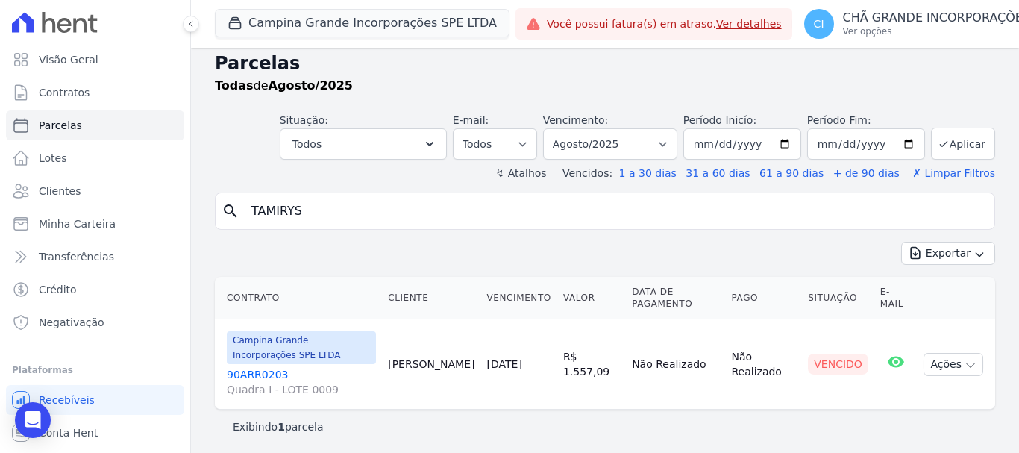
scroll to position [12, 0]
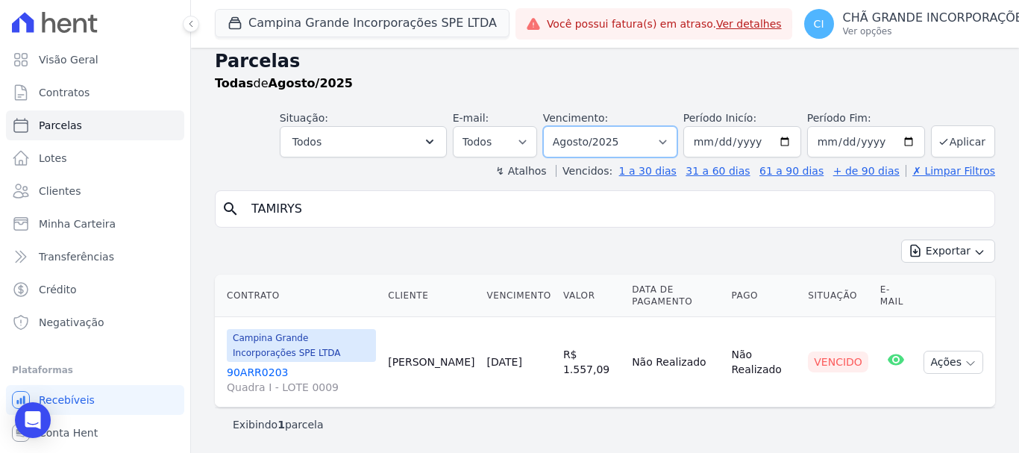
click at [662, 136] on select "Filtrar por período ──────── Todos os meses Janeiro/2023 Fevereiro/2023 Março/2…" at bounding box center [610, 141] width 134 height 31
select select "09/2025"
click at [553, 126] on select "Filtrar por período ──────── Todos os meses Janeiro/2023 Fevereiro/2023 Março/2…" at bounding box center [610, 141] width 134 height 31
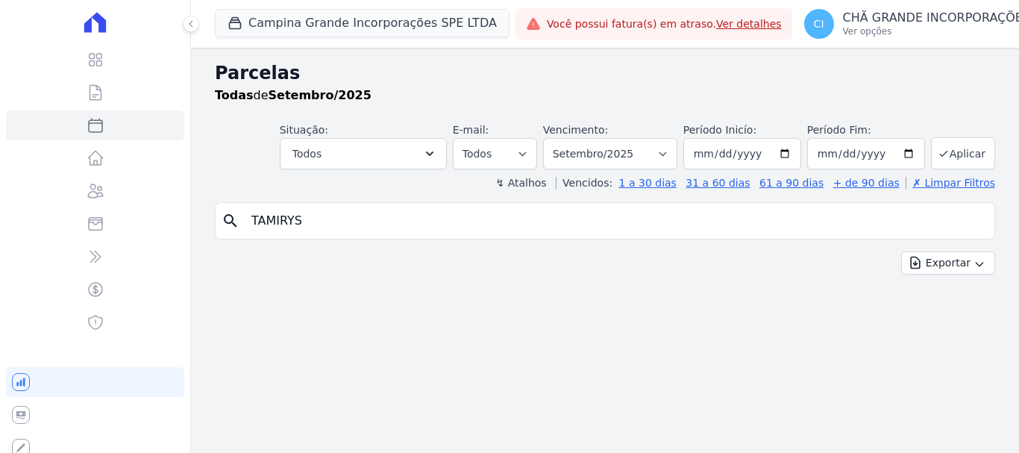
select select
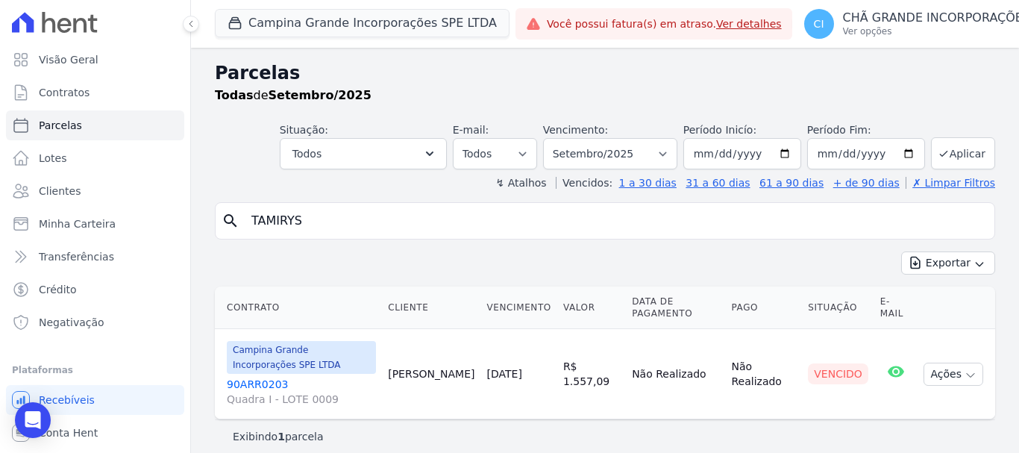
click at [248, 380] on link "90ARR0203 Quadra I - LOTE 0009" at bounding box center [301, 392] width 149 height 30
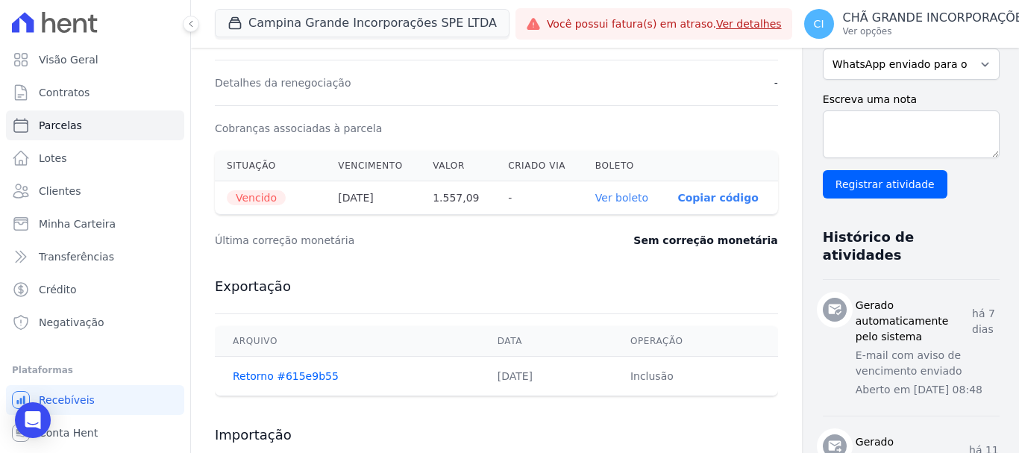
scroll to position [447, 0]
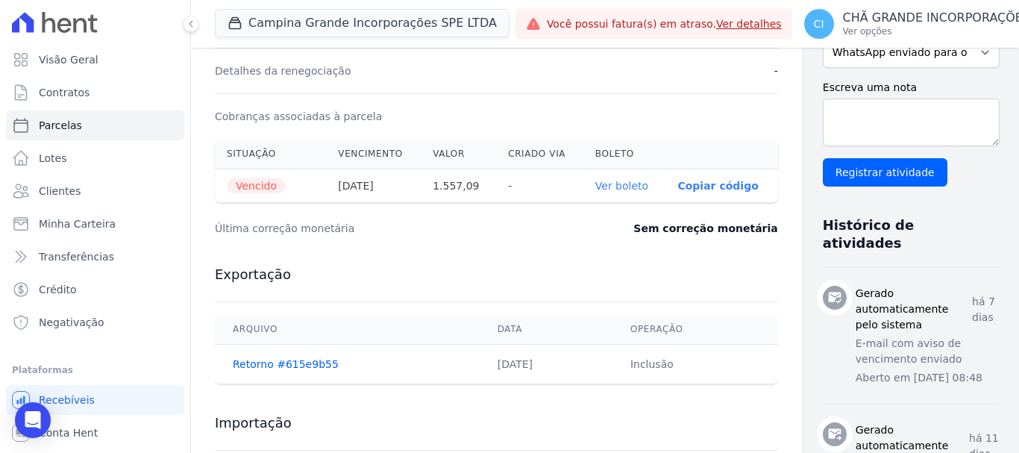
click at [595, 182] on link "Ver boleto" at bounding box center [621, 186] width 53 height 12
